Goal: Information Seeking & Learning: Learn about a topic

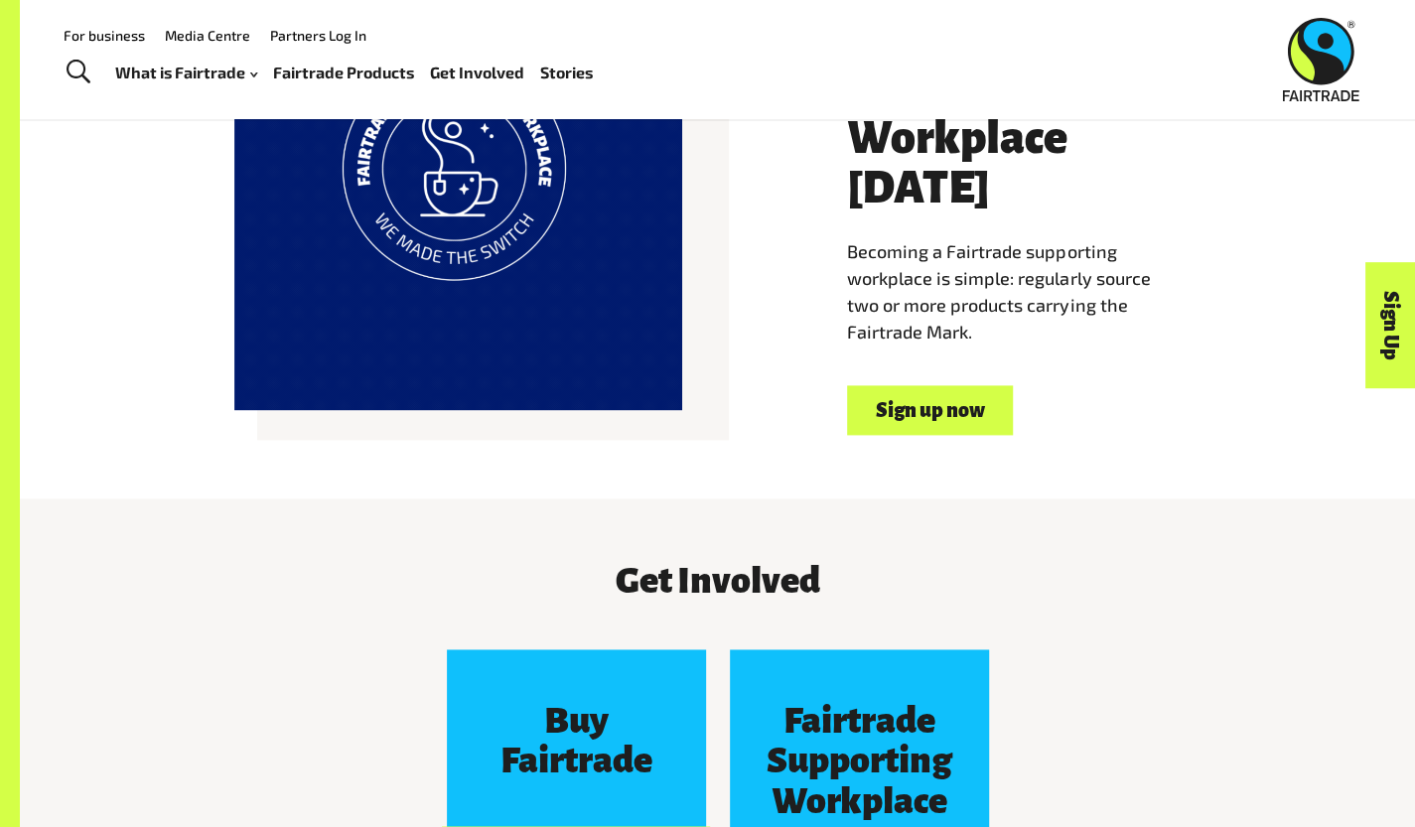
scroll to position [661, 0]
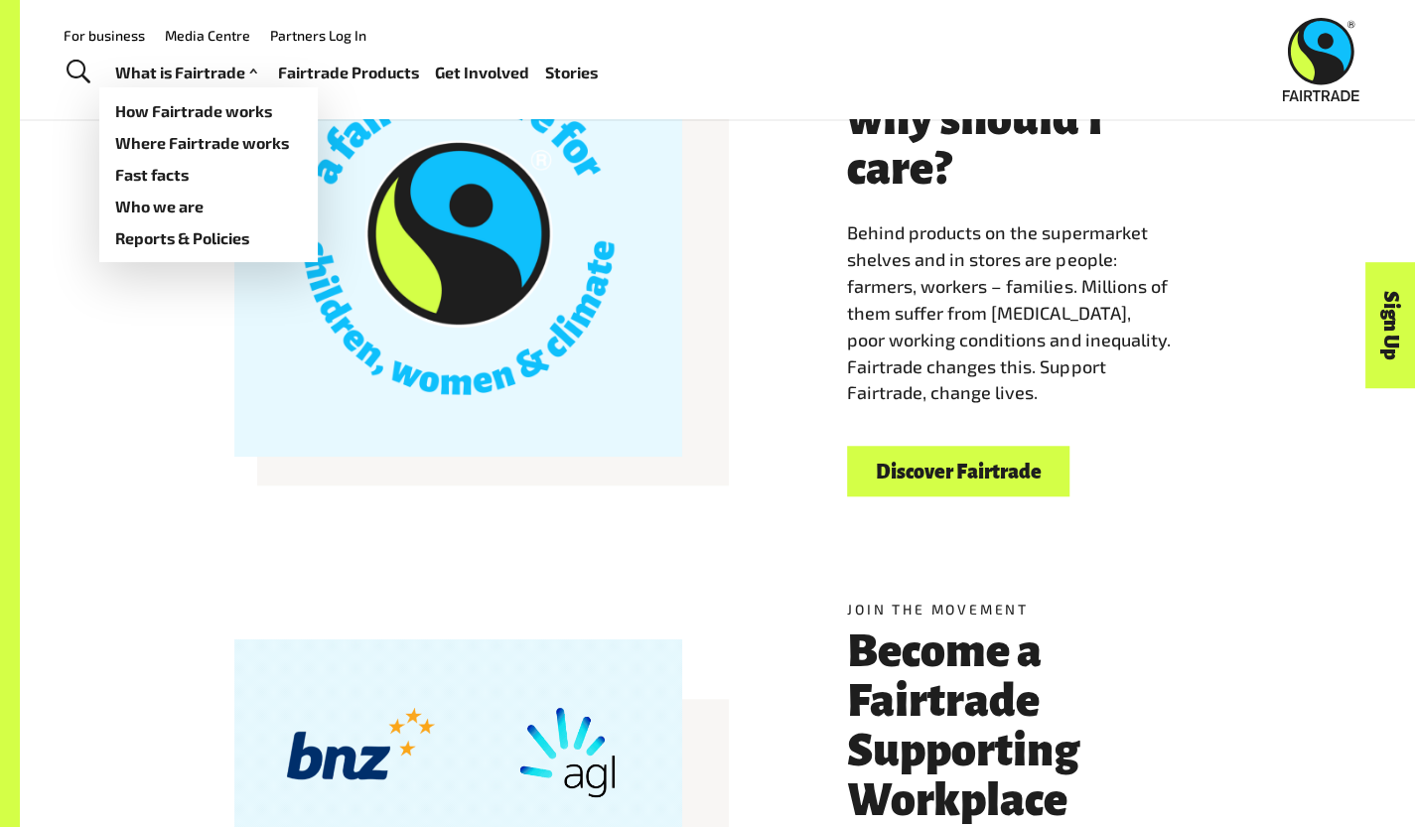
click at [167, 78] on link "What is Fairtrade" at bounding box center [188, 73] width 147 height 29
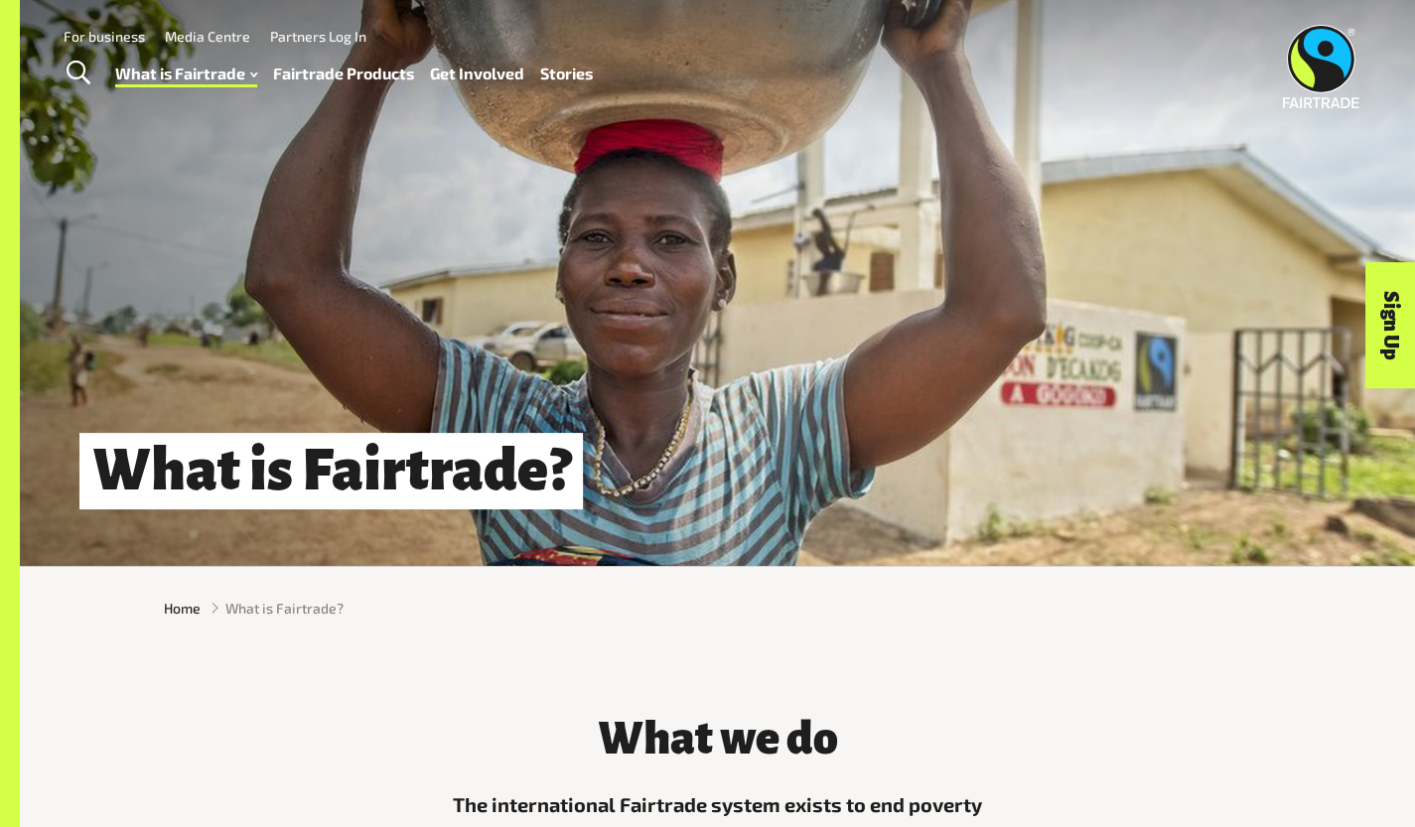
click at [390, 70] on link "Fairtrade Products" at bounding box center [342, 74] width 141 height 29
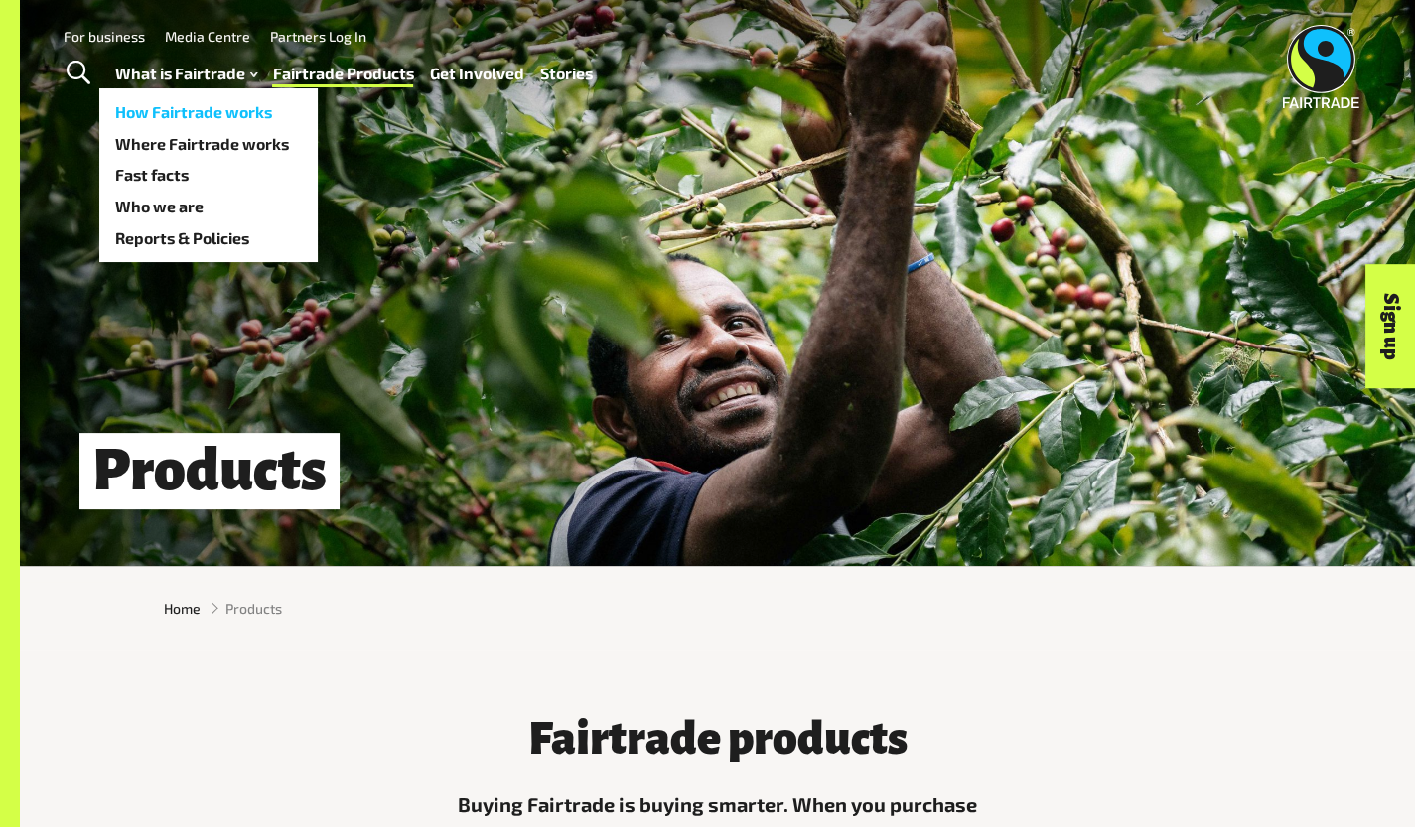
click at [180, 106] on link "How Fairtrade works" at bounding box center [208, 112] width 218 height 32
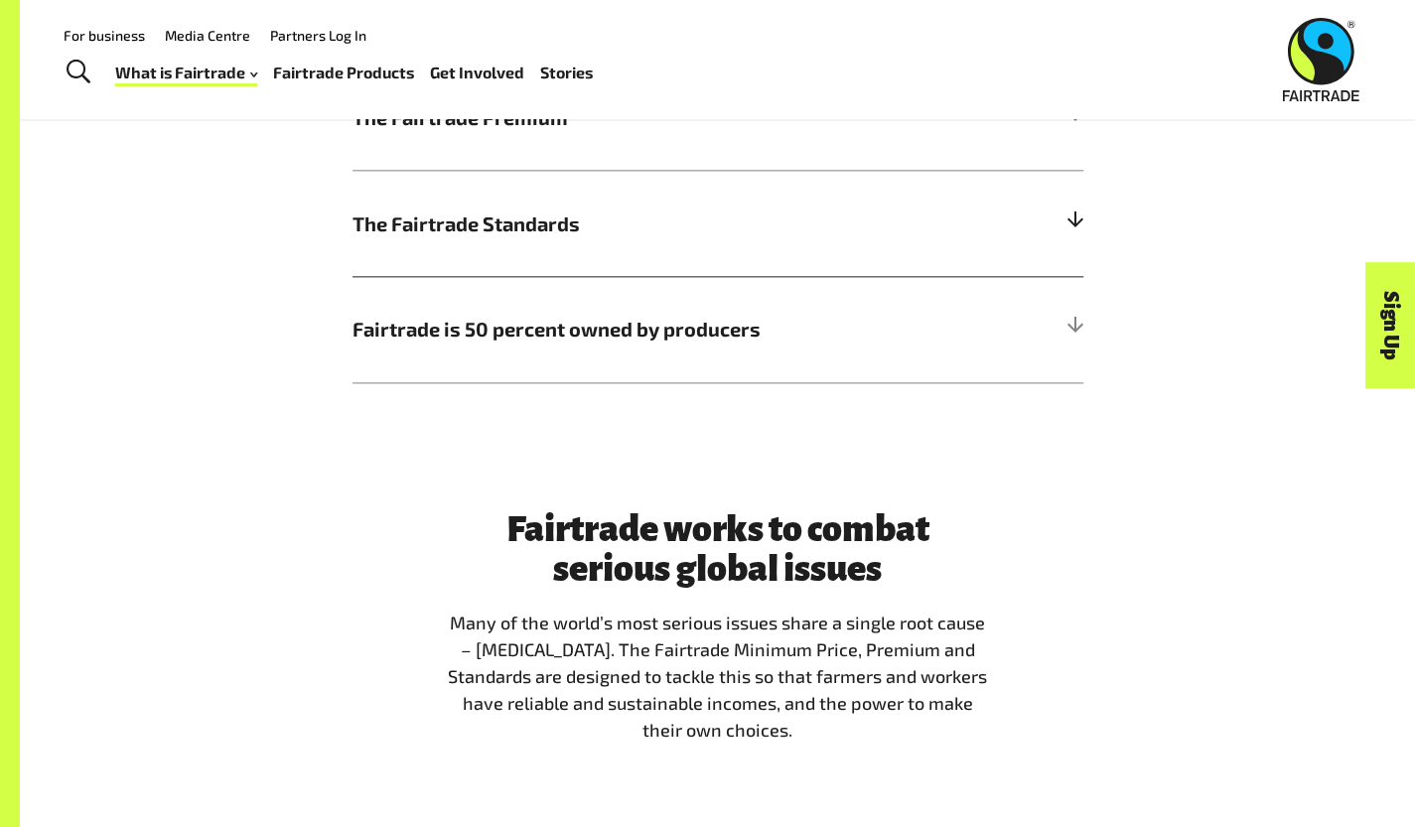
scroll to position [661, 0]
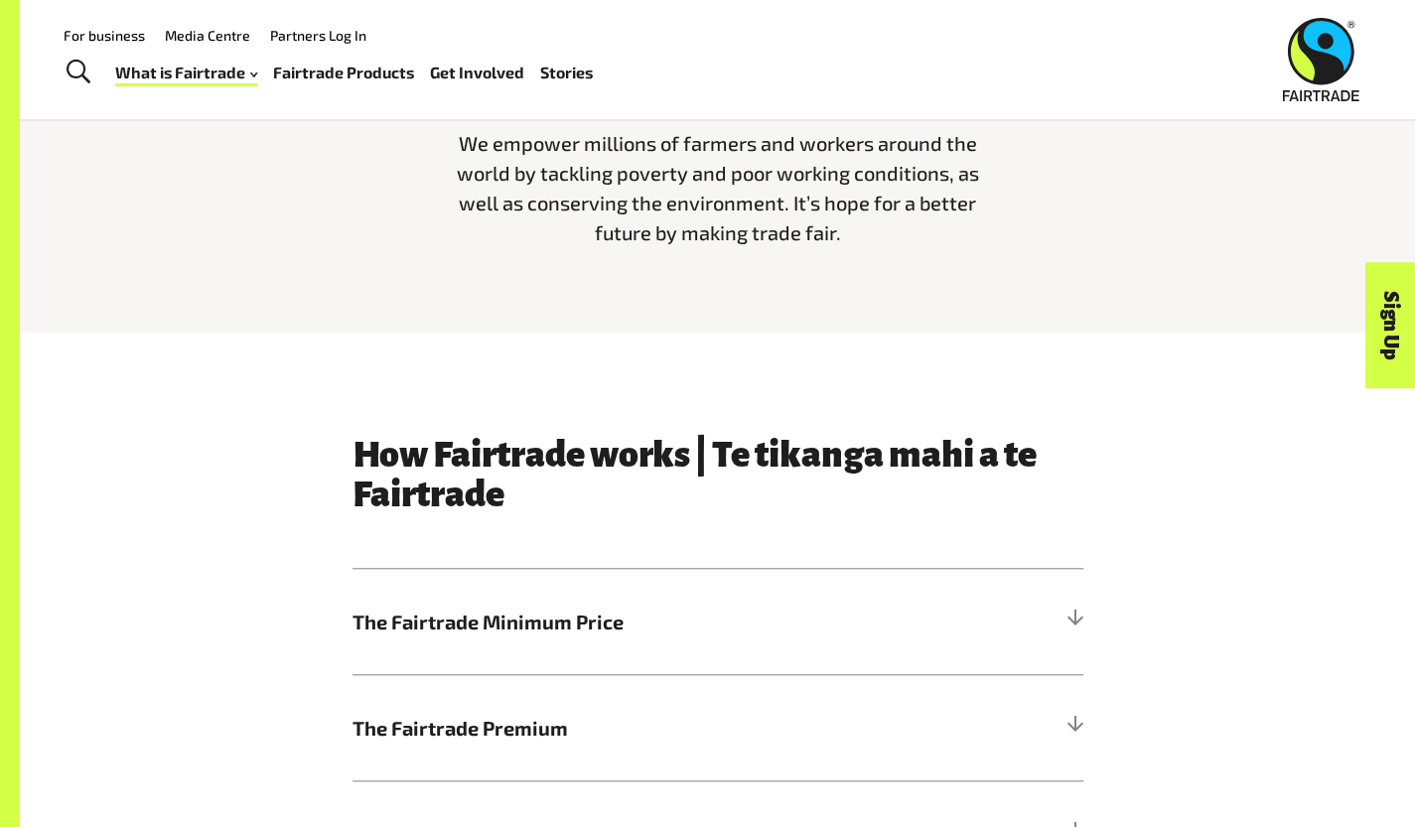
click at [339, 66] on link "Fairtrade Products" at bounding box center [342, 73] width 141 height 29
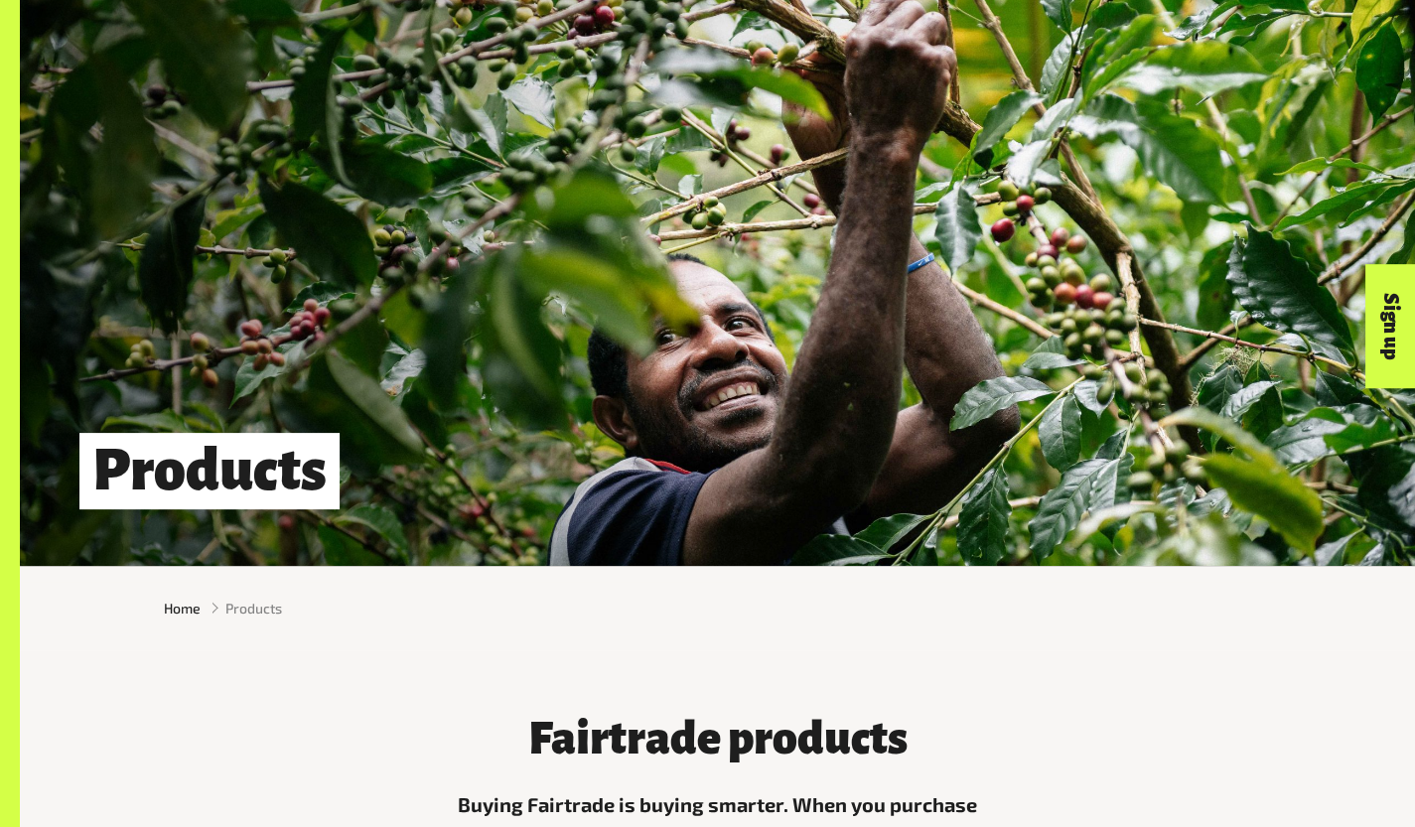
scroll to position [661, 0]
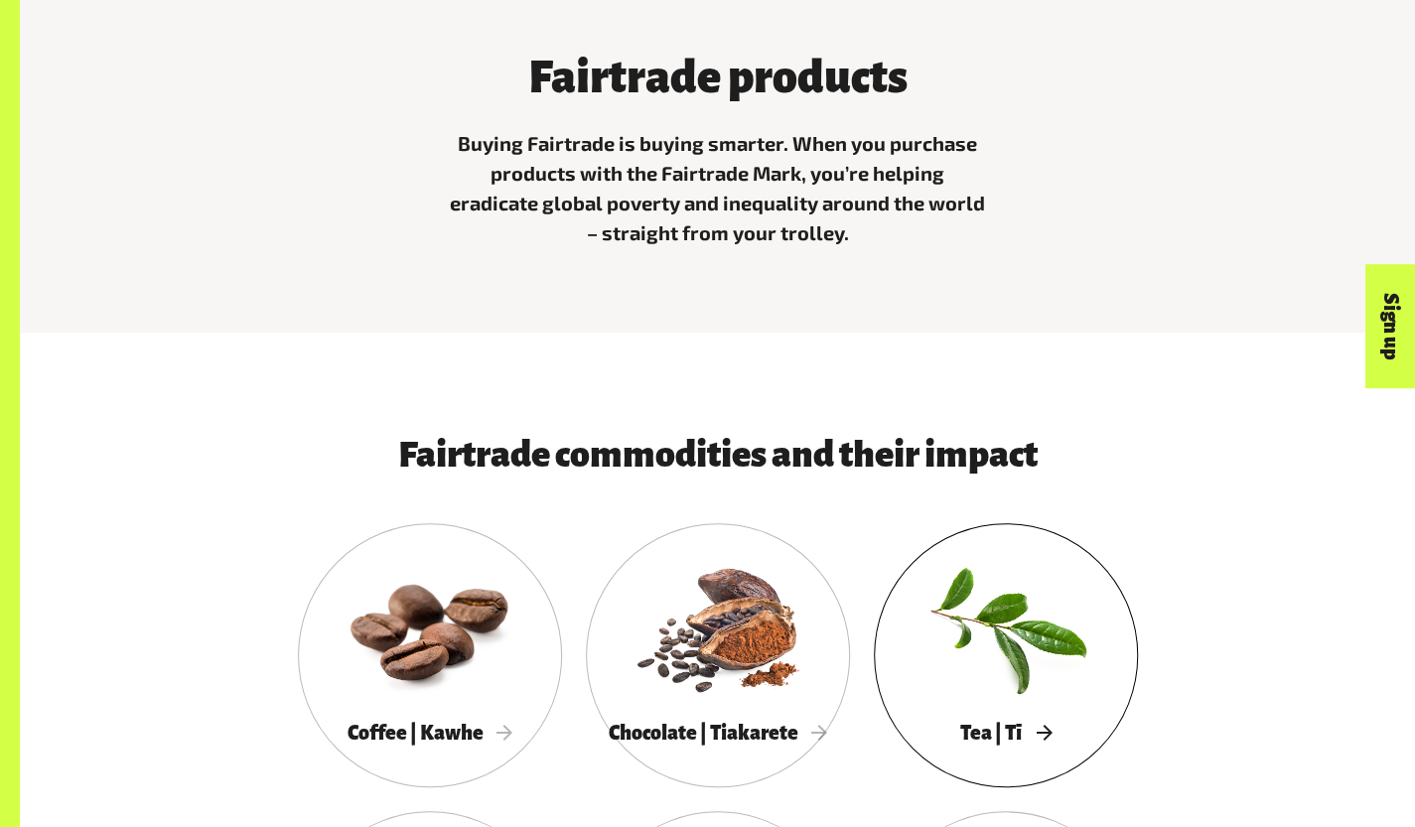
click at [874, 621] on div at bounding box center [1006, 627] width 264 height 172
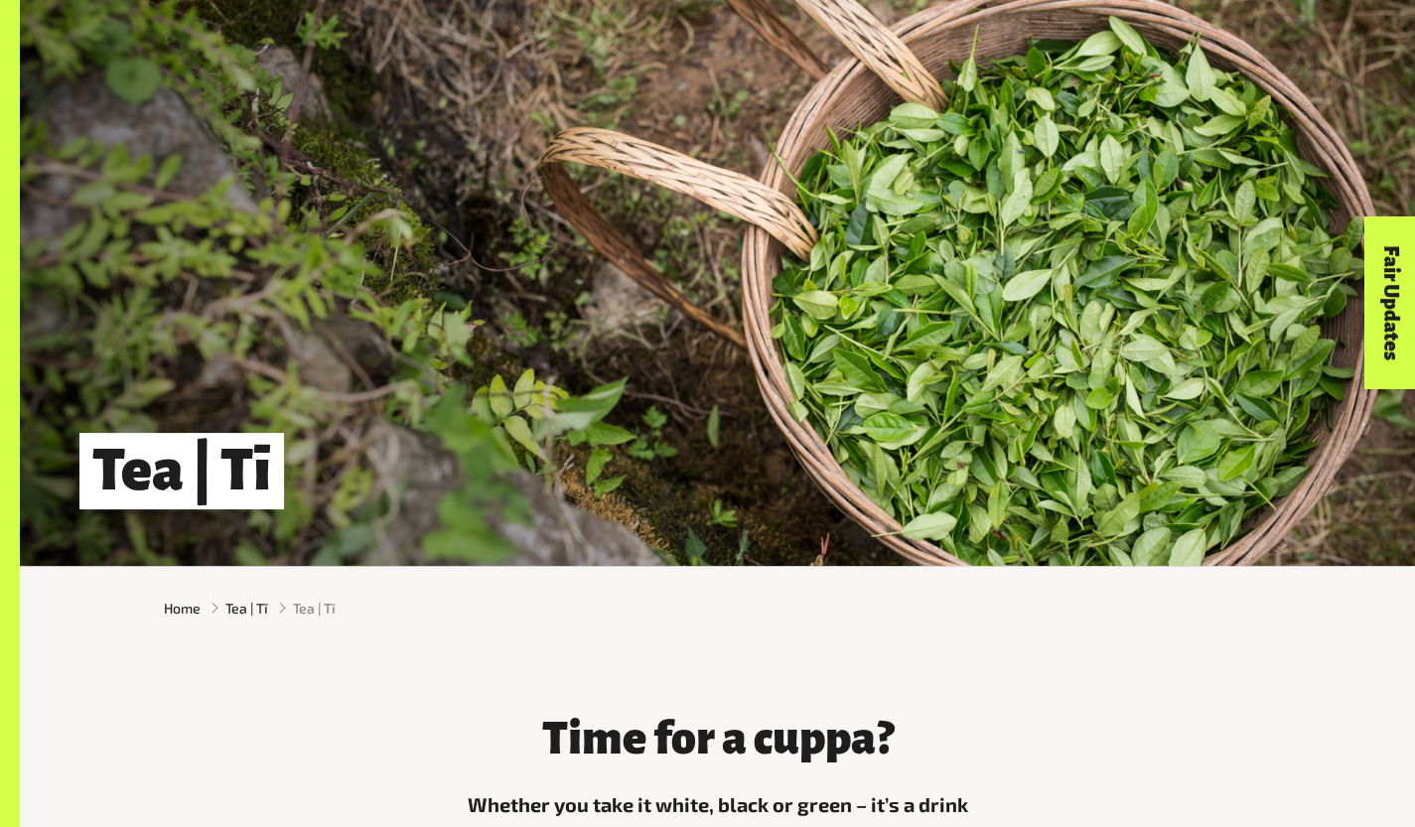
scroll to position [661, 0]
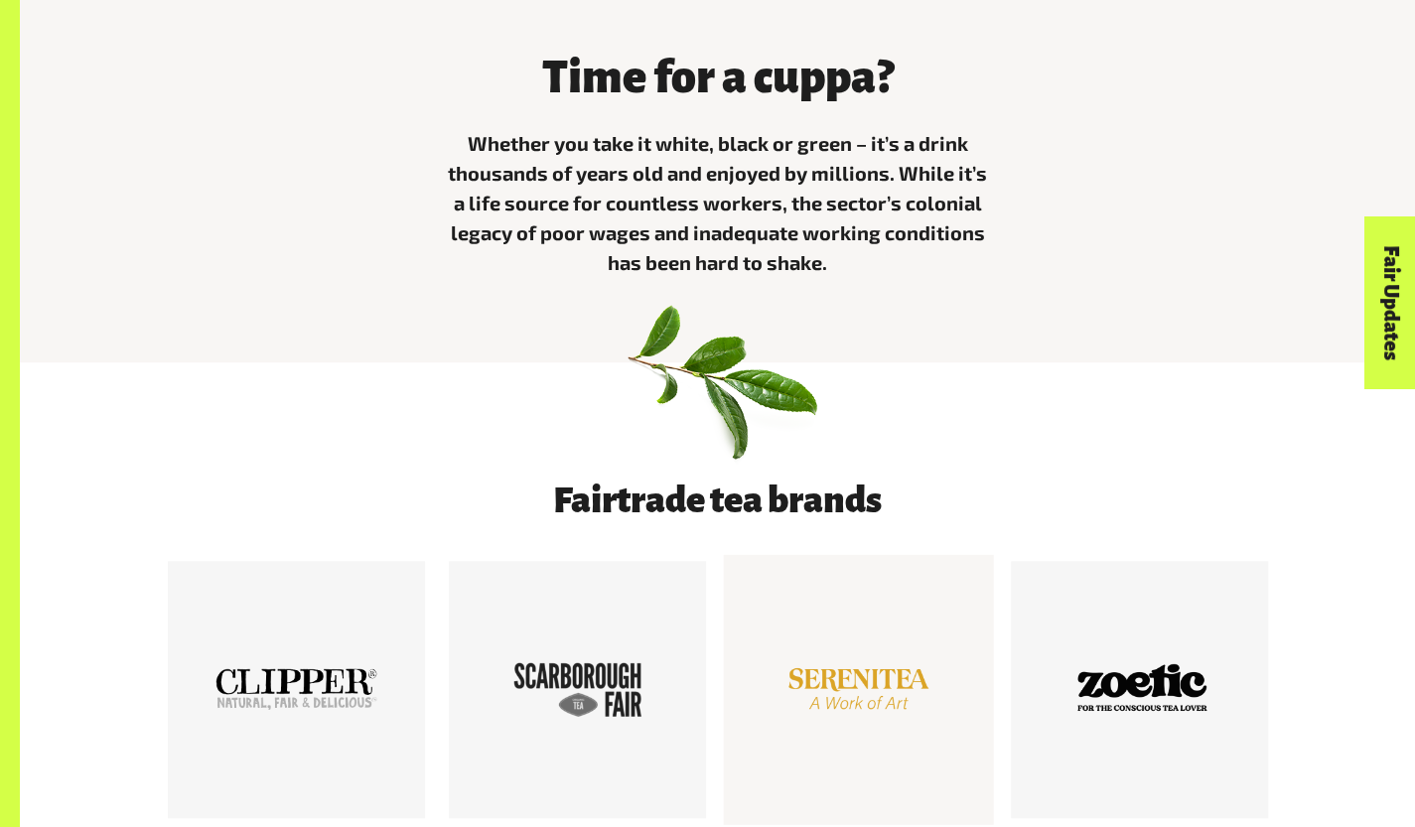
click at [817, 704] on div at bounding box center [858, 689] width 162 height 162
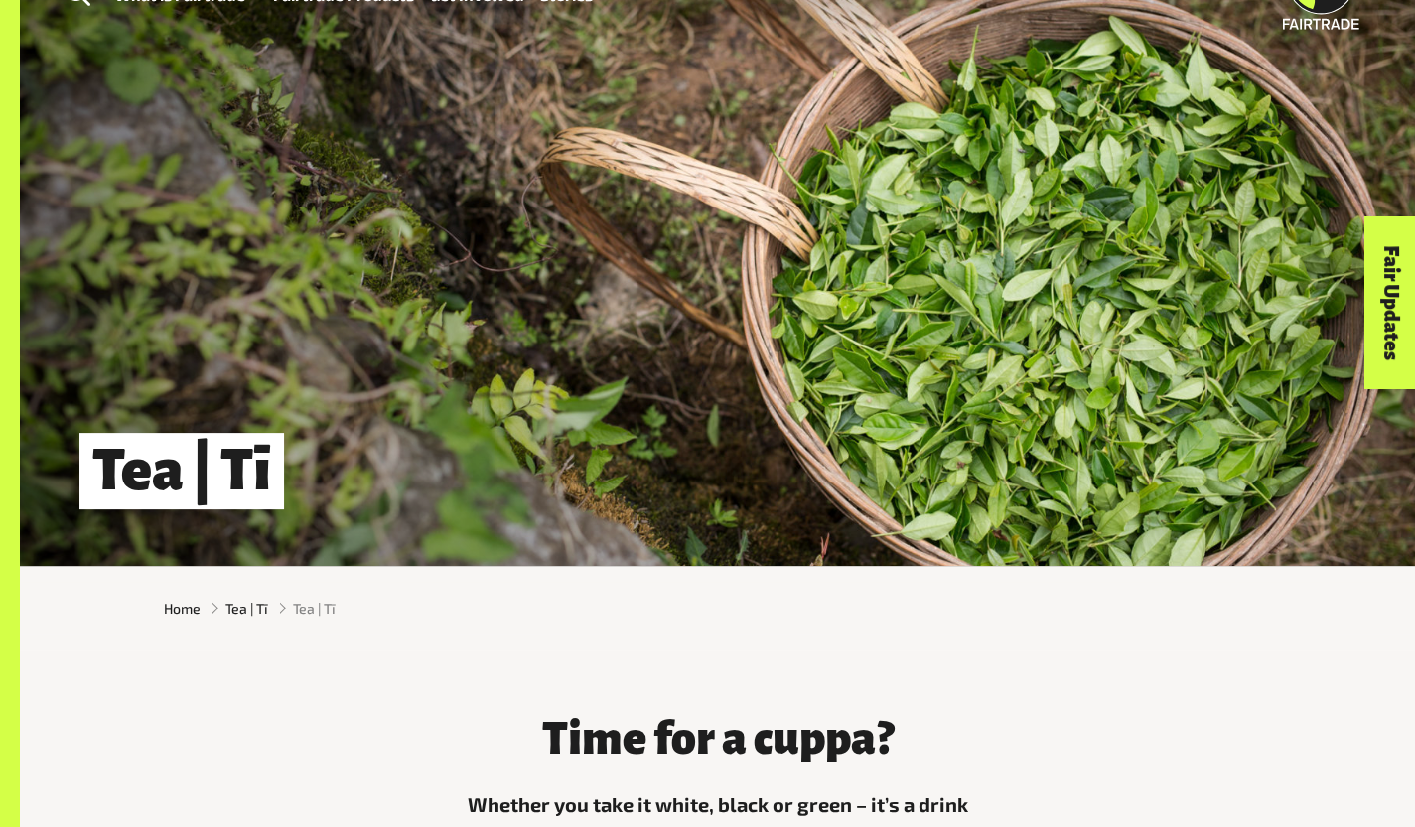
scroll to position [0, 0]
